Goal: Find specific page/section: Find specific page/section

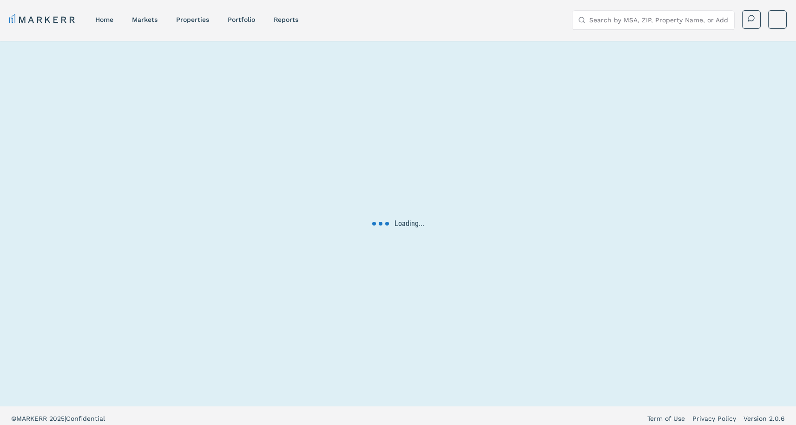
scroll to position [6, 0]
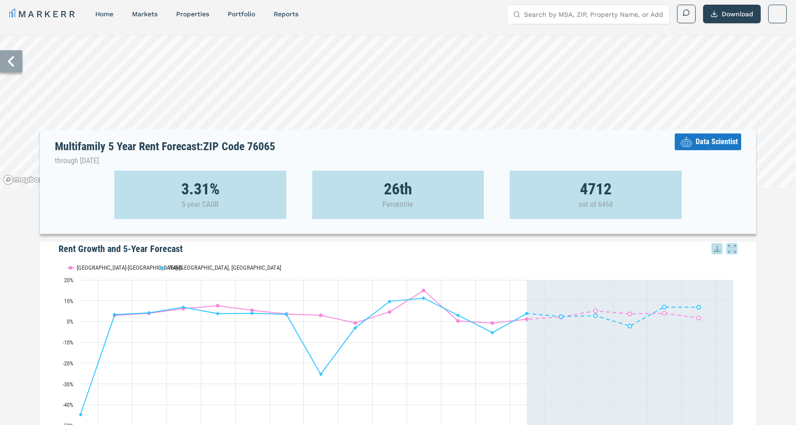
click at [544, 13] on input "Search by MSA, ZIP, Property Name, or Address" at bounding box center [593, 14] width 139 height 19
paste input "Pier 5350"
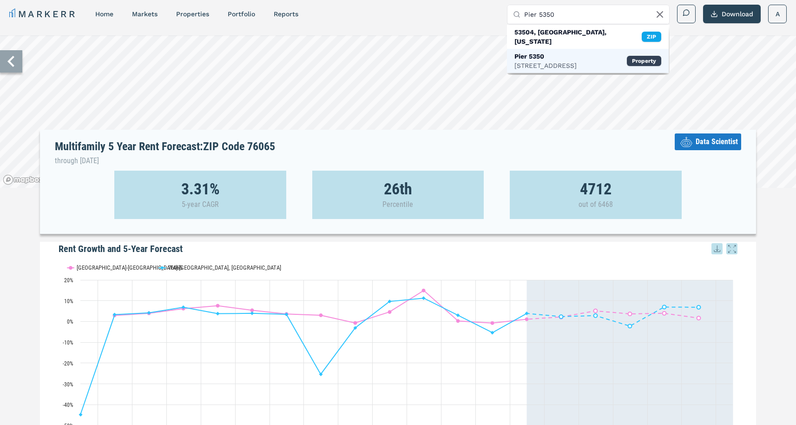
type input "Pier 5350"
click at [542, 52] on div "Pier 5350" at bounding box center [546, 56] width 62 height 9
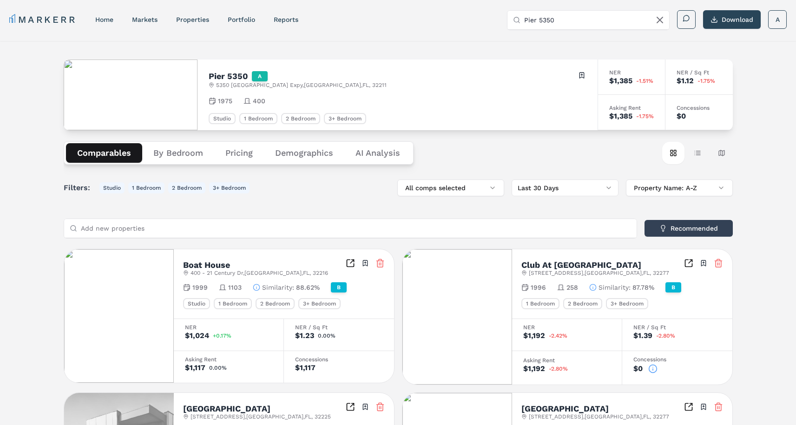
click at [294, 153] on button "Demographics" at bounding box center [304, 153] width 80 height 20
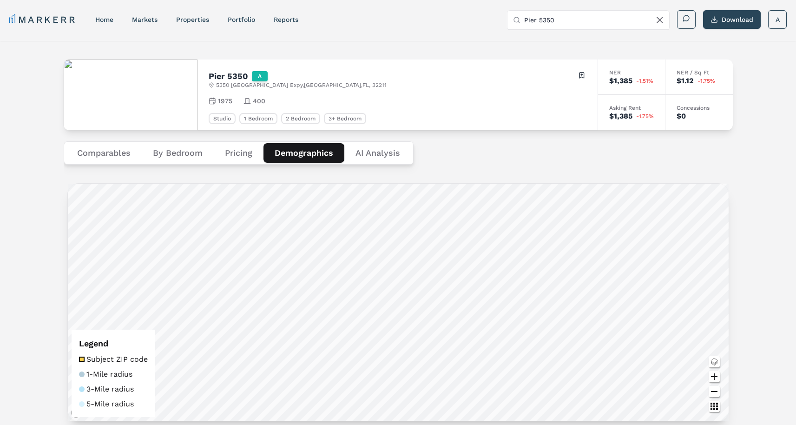
click at [712, 380] on icon "Zoom in map button" at bounding box center [714, 376] width 11 height 11
